Goal: Information Seeking & Learning: Learn about a topic

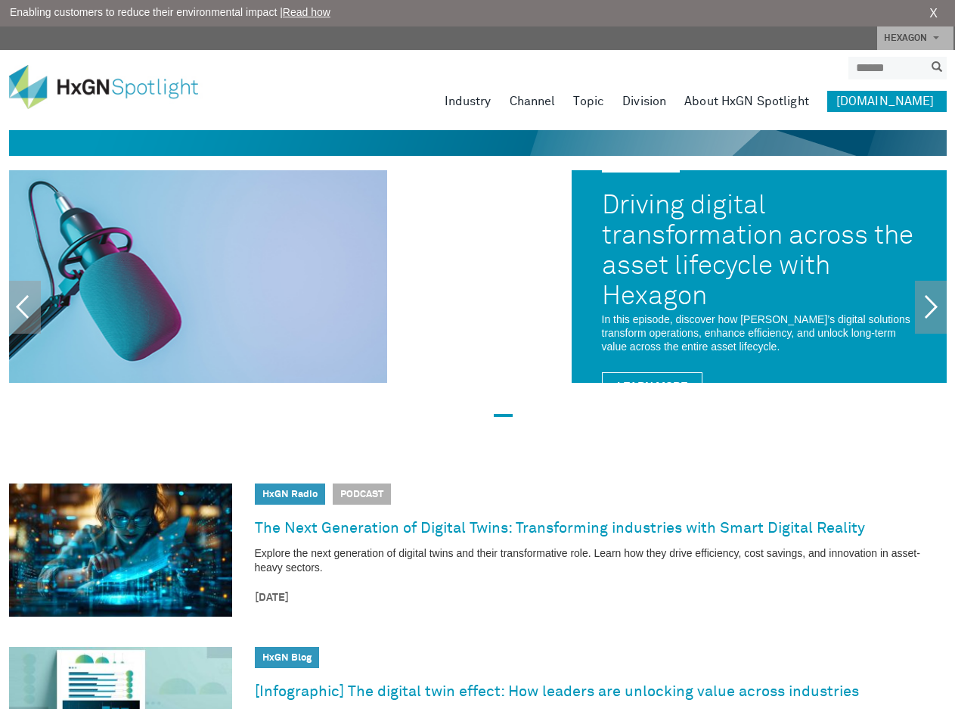
click at [747, 103] on link "About HxGN Spotlight" at bounding box center [746, 101] width 125 height 21
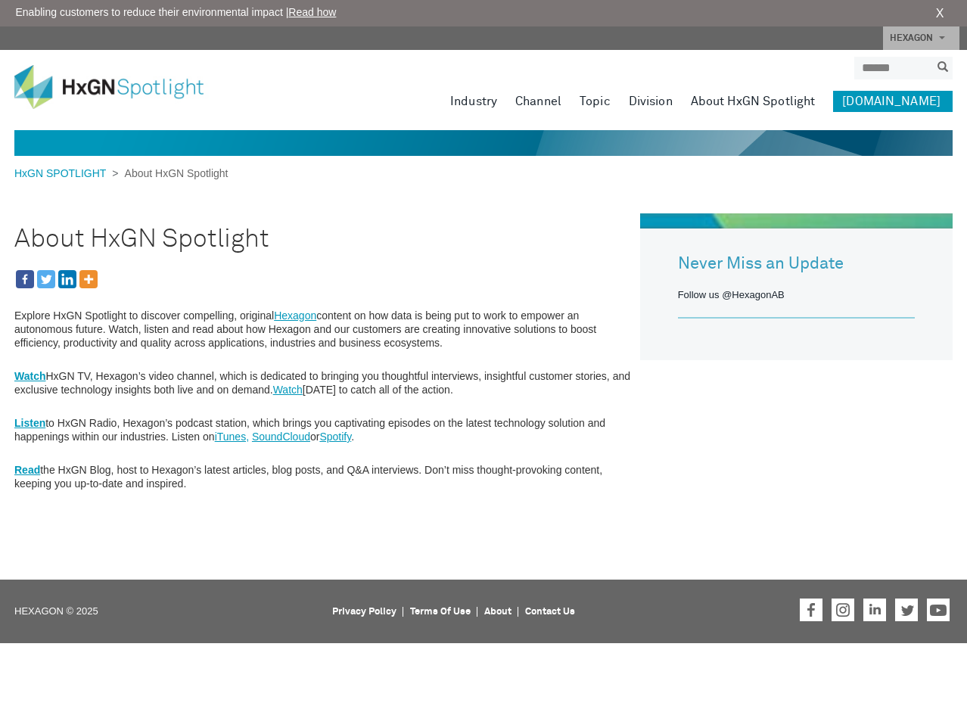
click at [26, 471] on strong "Read" at bounding box center [27, 470] width 26 height 12
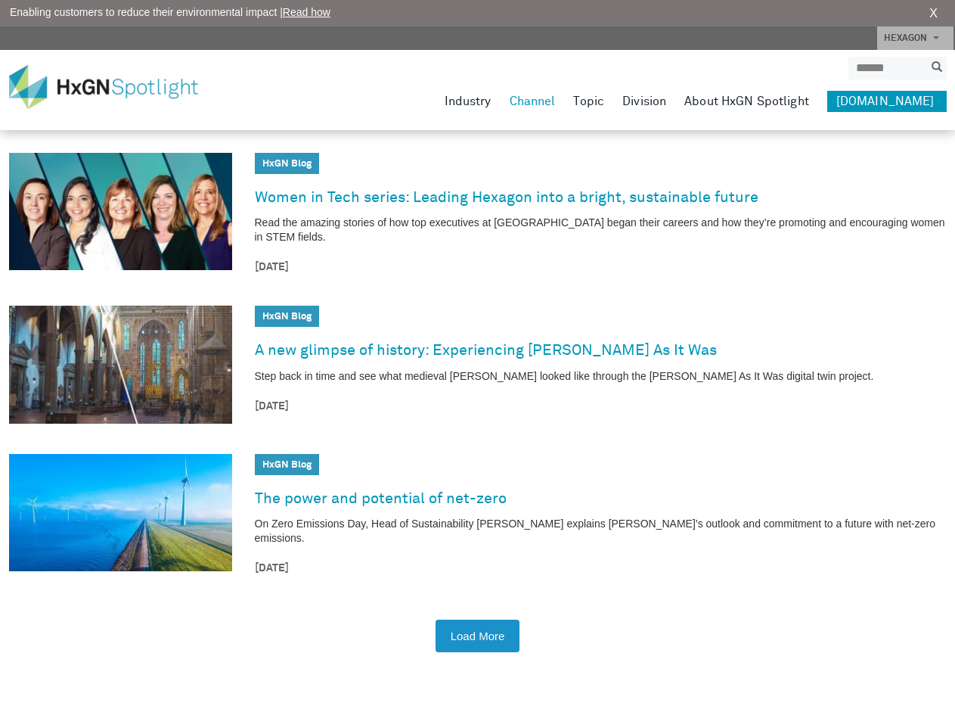
scroll to position [2257, 0]
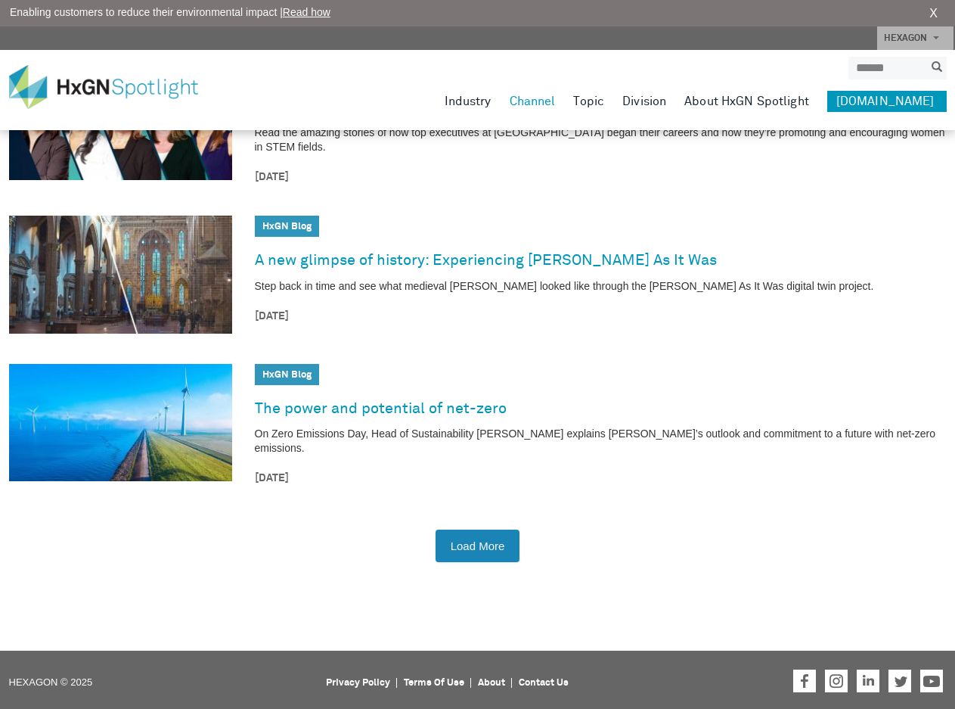
click at [494, 542] on button "Load More" at bounding box center [478, 545] width 85 height 33
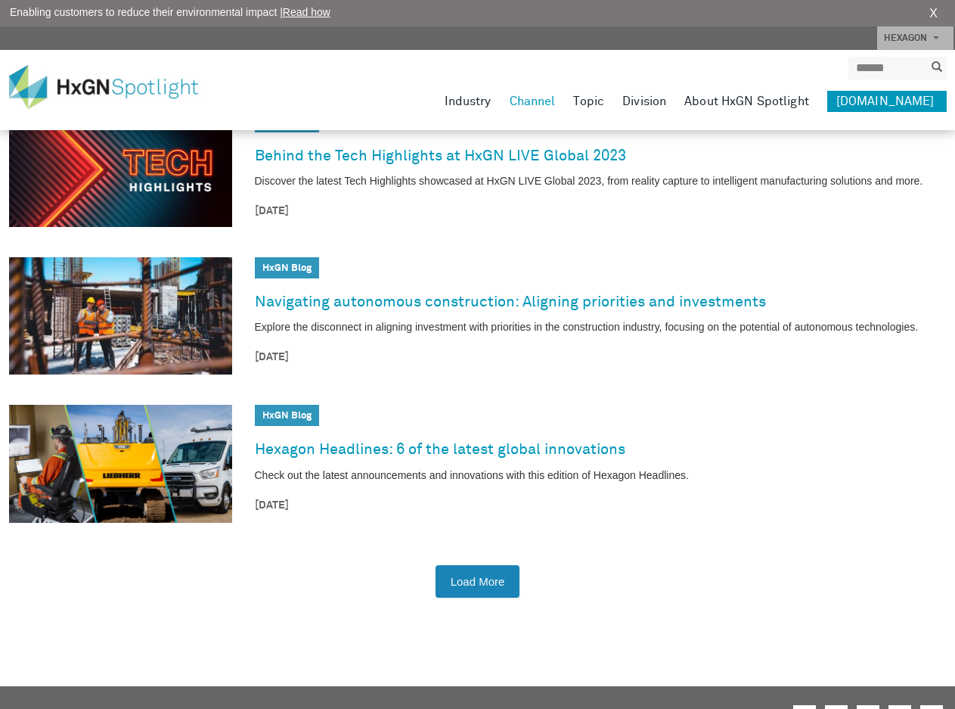
scroll to position [4043, 0]
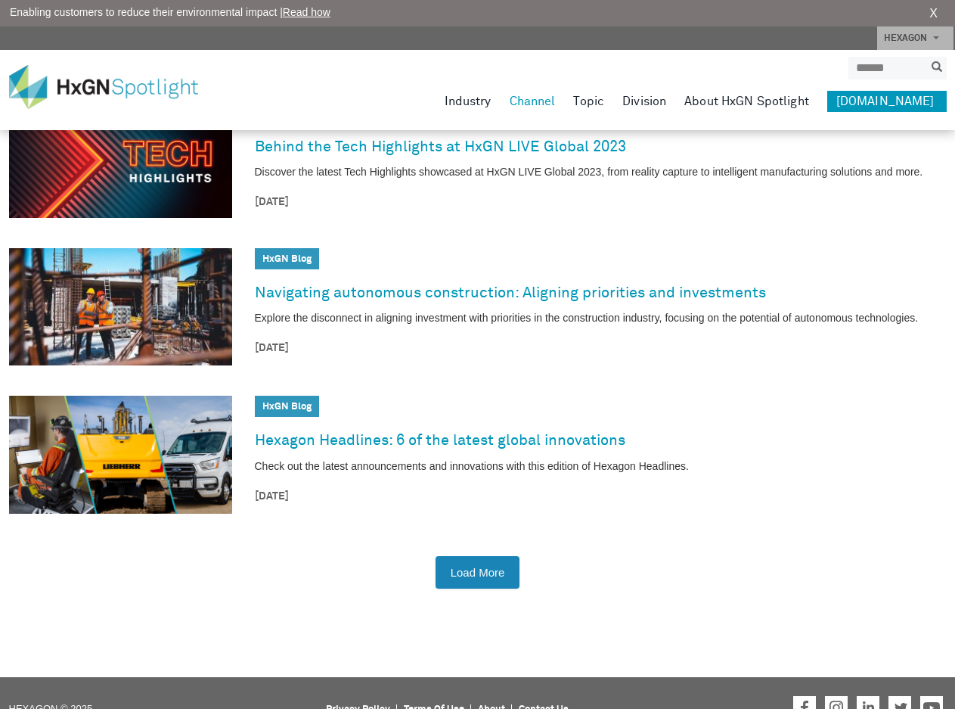
click at [486, 569] on button "Load More" at bounding box center [478, 572] width 85 height 33
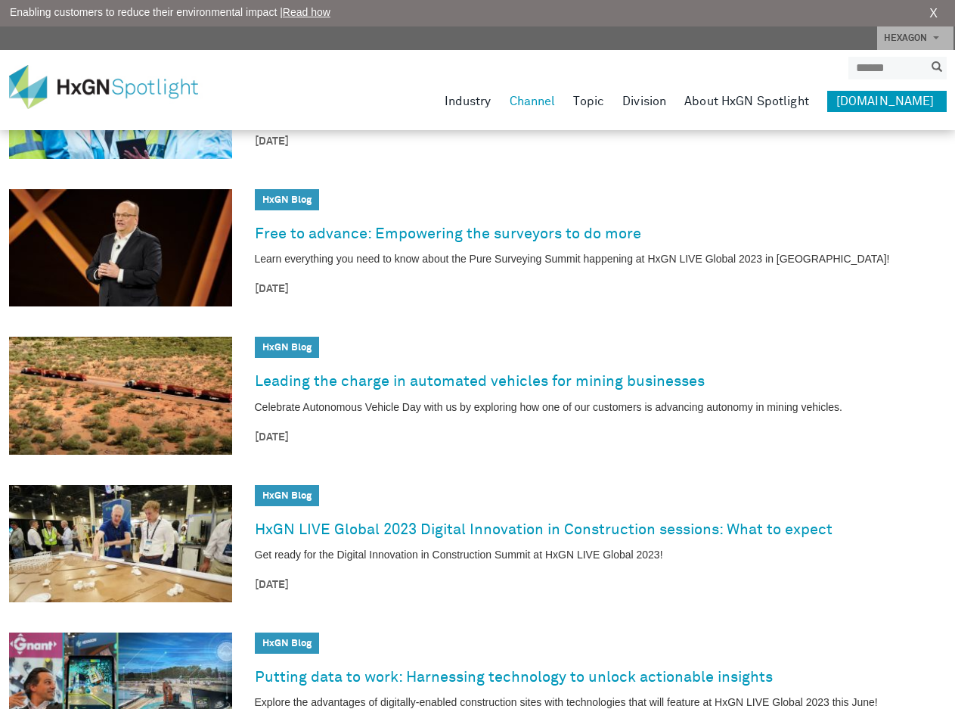
scroll to position [5873, 0]
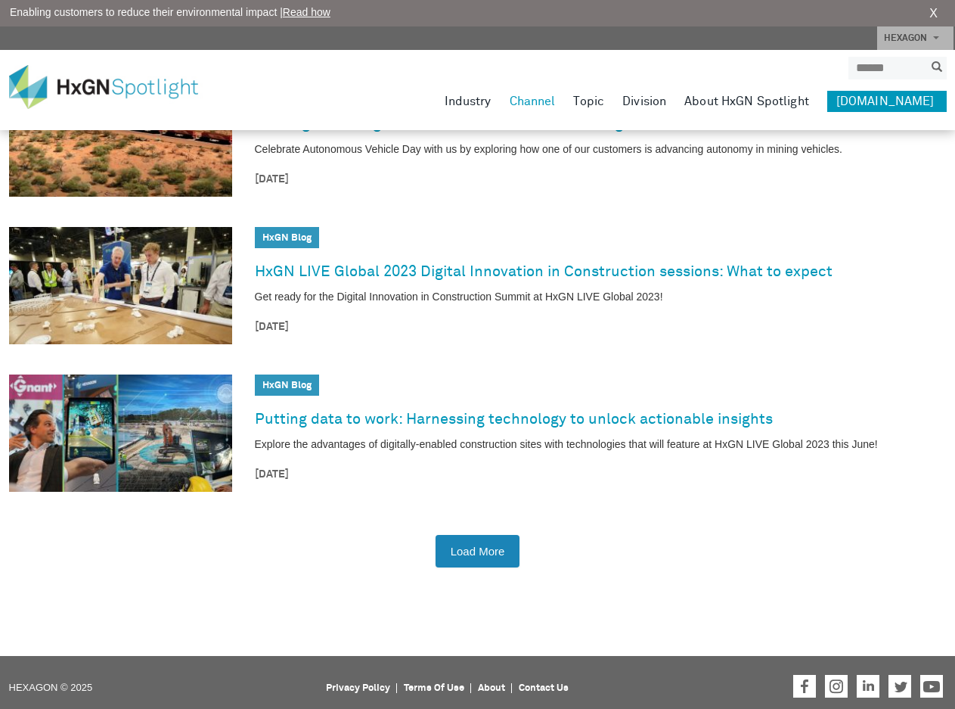
click at [494, 539] on button "Load More" at bounding box center [478, 551] width 85 height 33
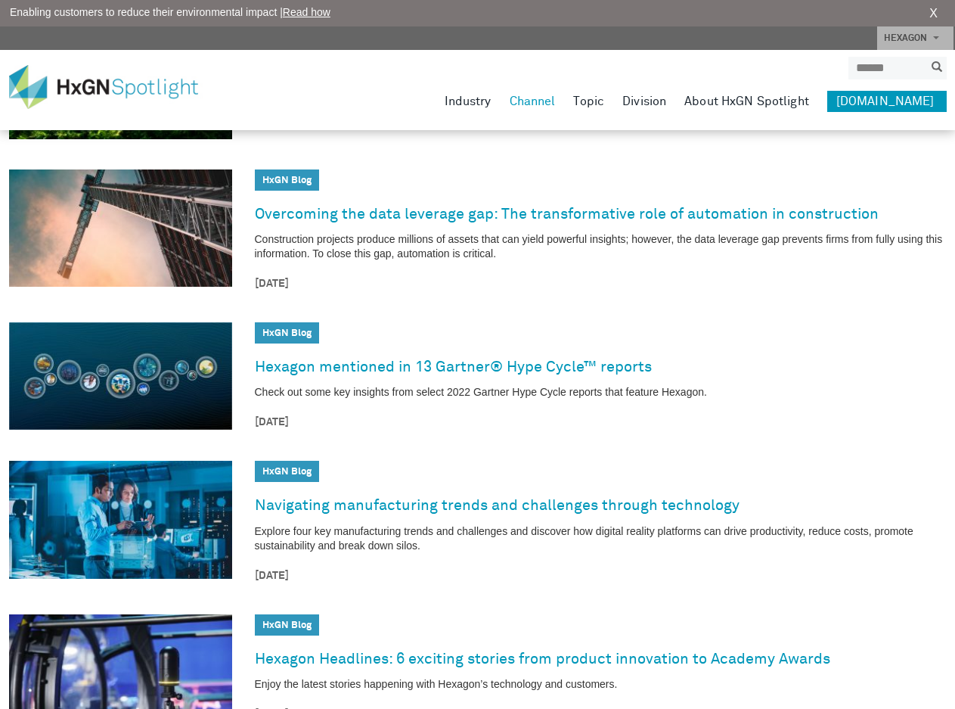
scroll to position [7715, 0]
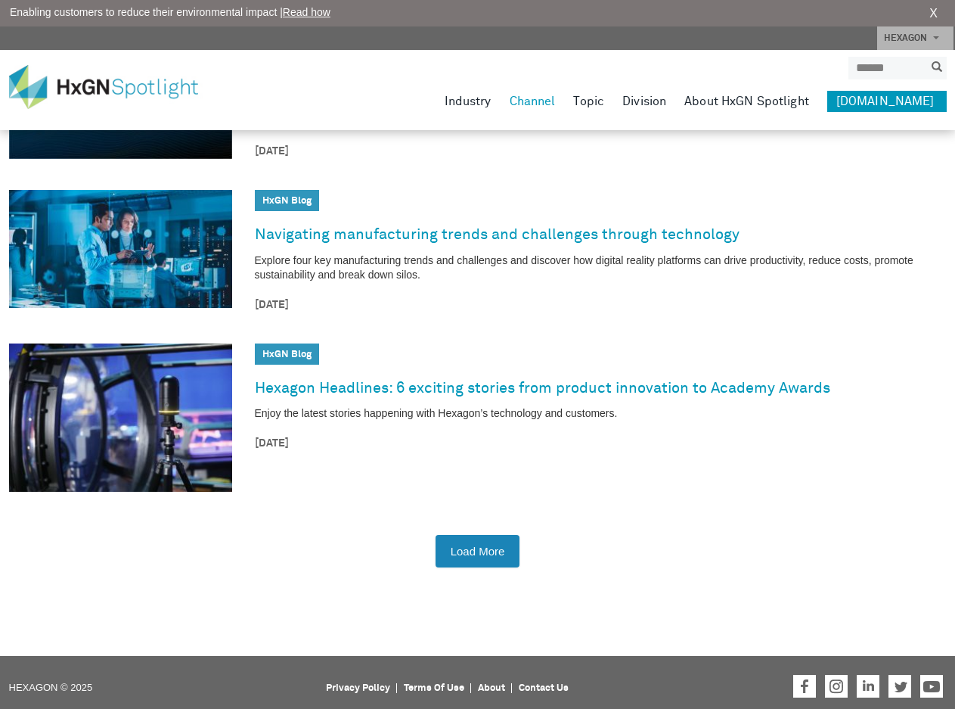
click at [483, 540] on button "Load More" at bounding box center [478, 551] width 85 height 33
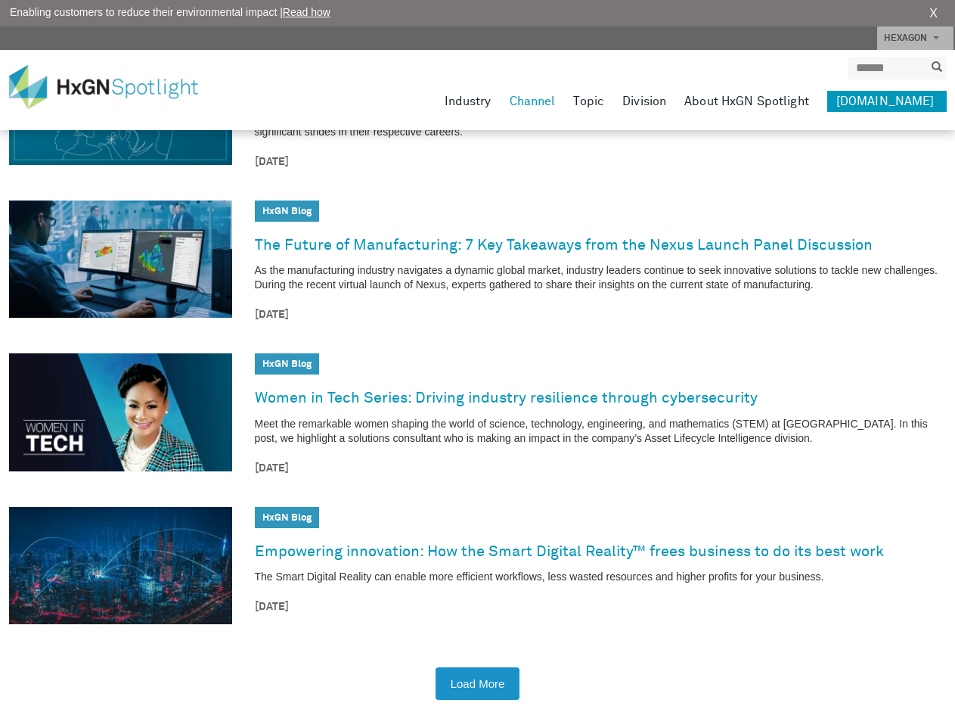
scroll to position [9565, 0]
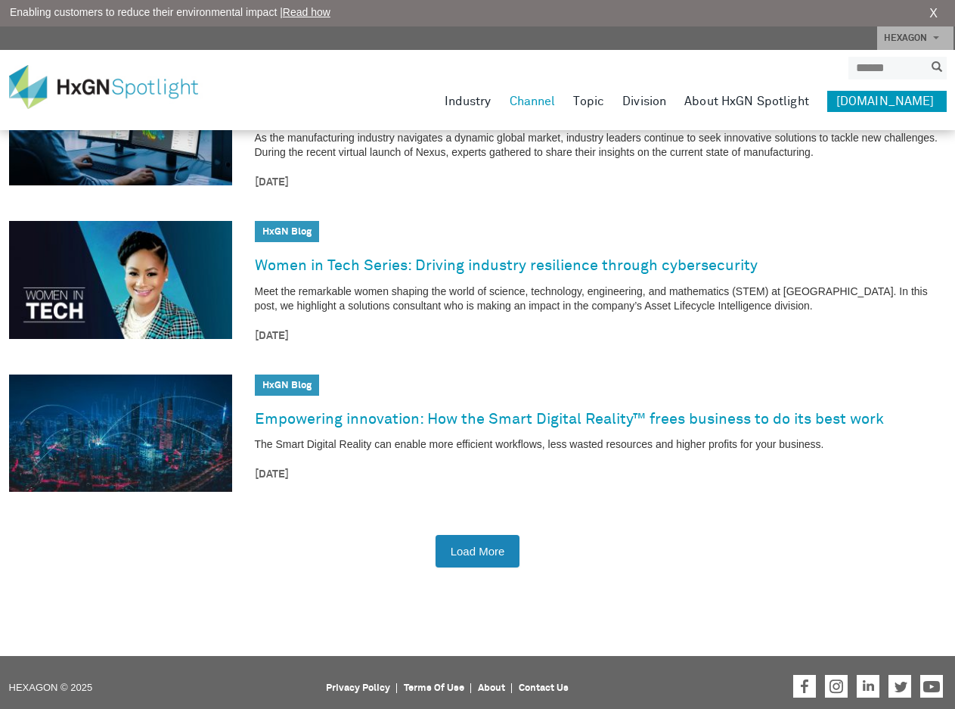
click at [473, 537] on button "Load More" at bounding box center [478, 551] width 85 height 33
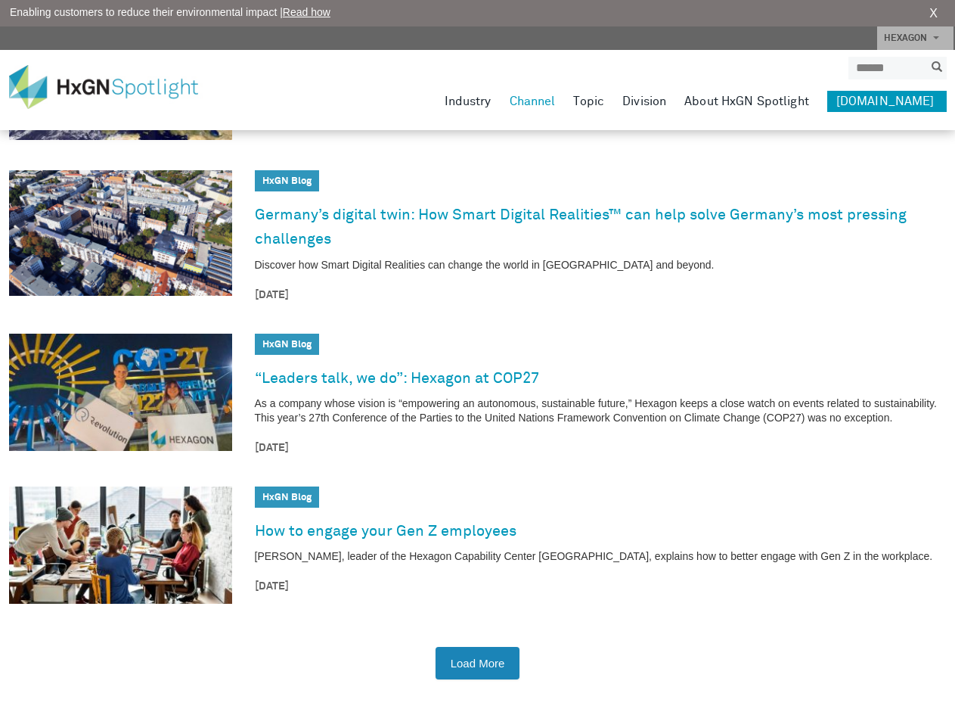
scroll to position [11422, 0]
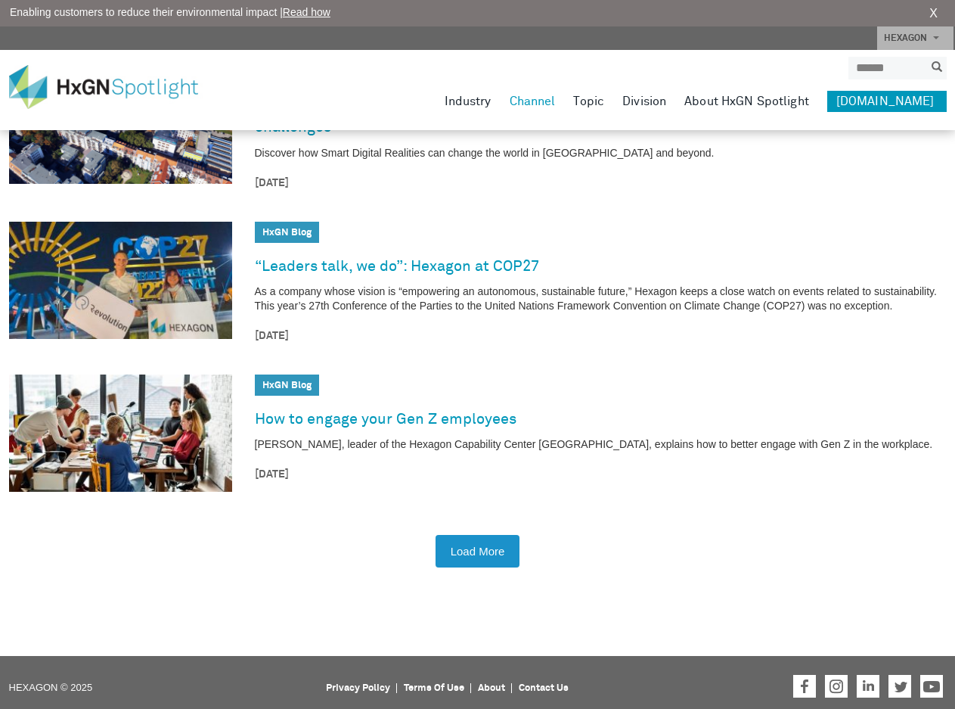
click at [646, 194] on article "HxGN Blog HxGN Blog Germany’s digital twin: How Smart Digital Realities™ can he…" at bounding box center [478, 124] width 938 height 163
